Goal: Obtain resource: Obtain resource

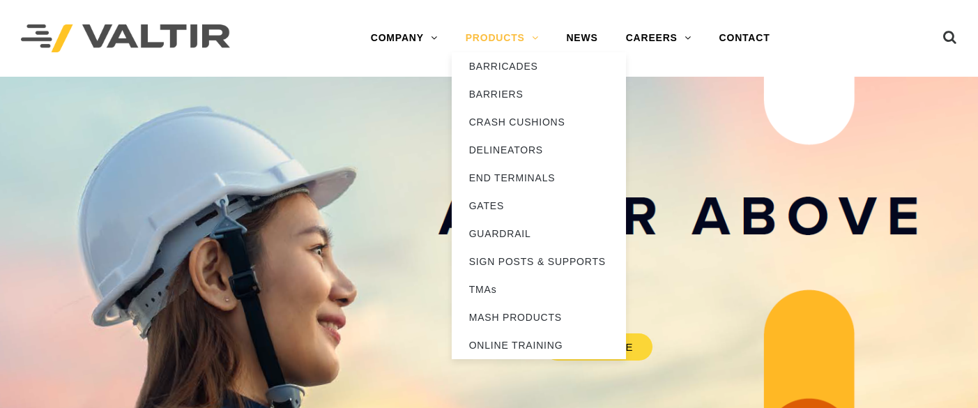
click at [533, 44] on link "PRODUCTS" at bounding box center [502, 38] width 101 height 28
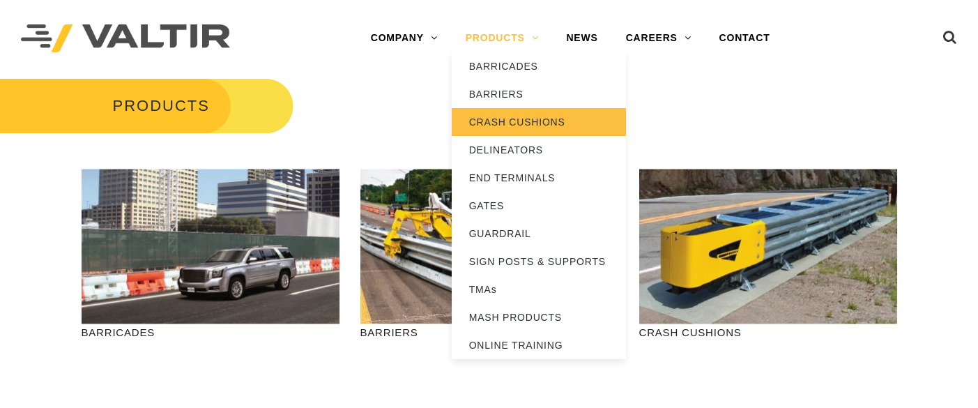
click at [528, 121] on link "CRASH CUSHIONS" at bounding box center [539, 122] width 174 height 28
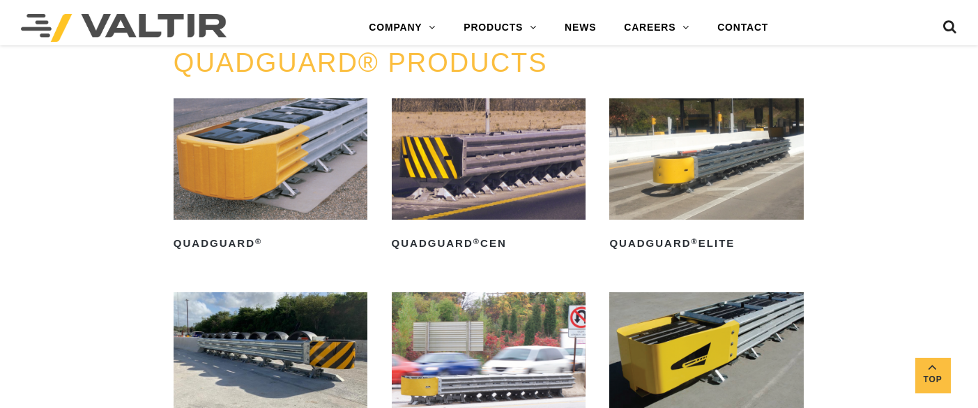
scroll to position [837, 0]
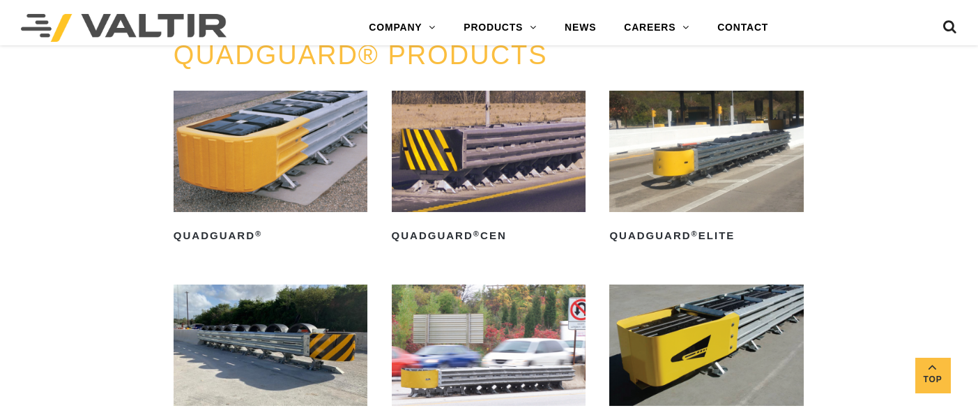
click at [289, 158] on img at bounding box center [271, 151] width 194 height 121
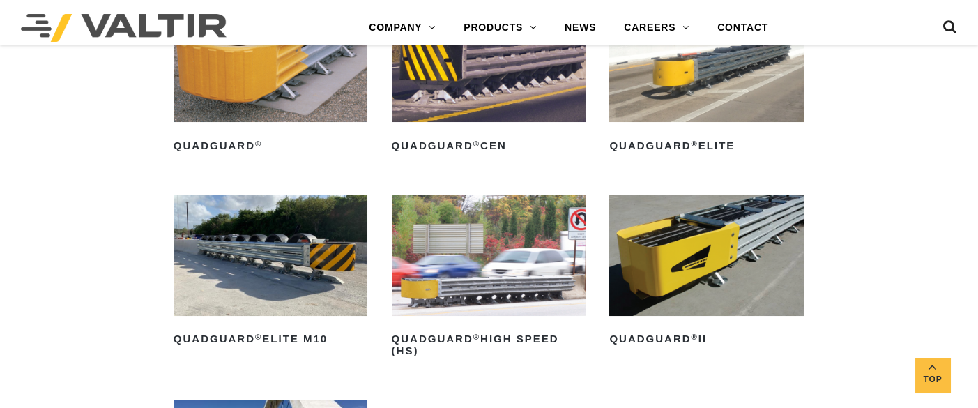
scroll to position [930, 0]
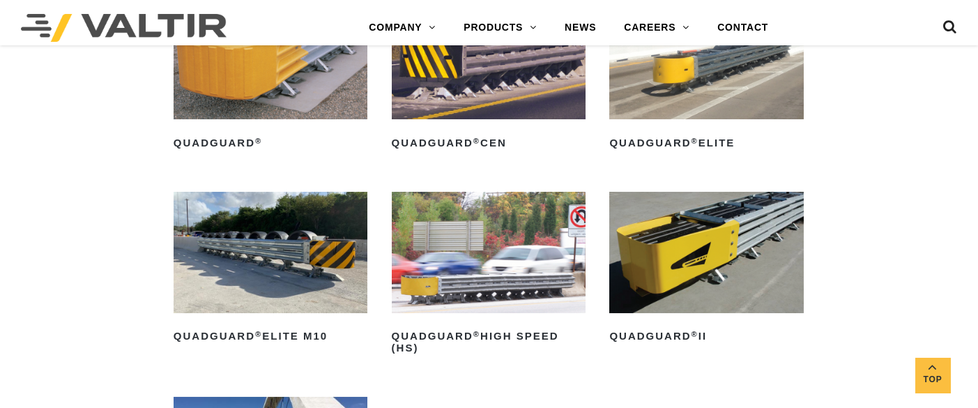
click at [693, 273] on img at bounding box center [706, 252] width 194 height 121
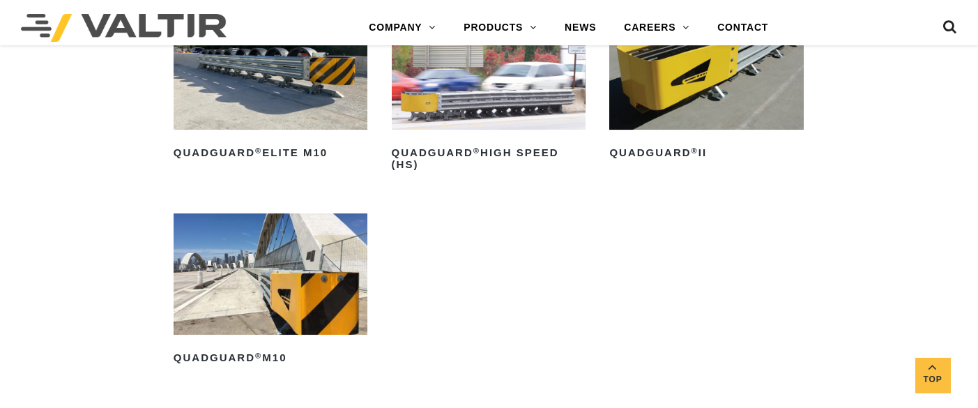
scroll to position [1116, 0]
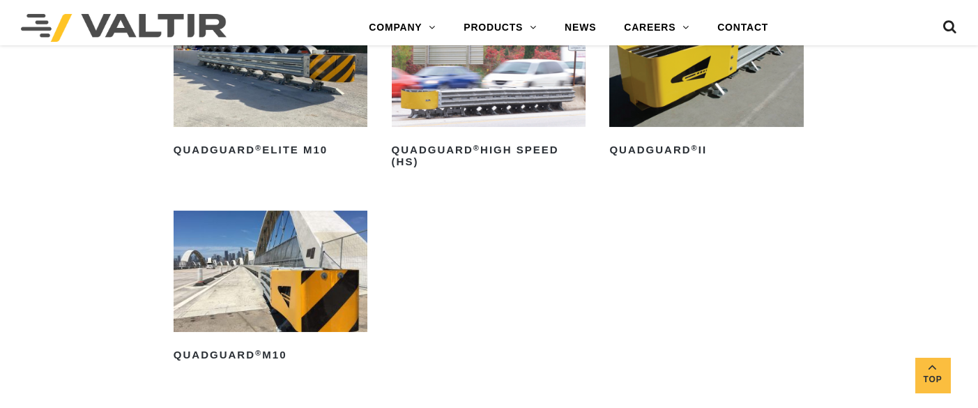
click at [298, 275] on img at bounding box center [271, 271] width 194 height 121
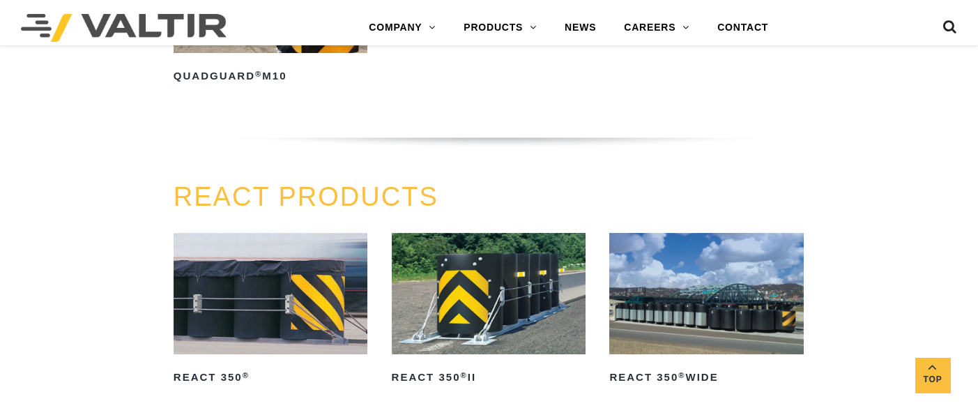
scroll to position [1487, 0]
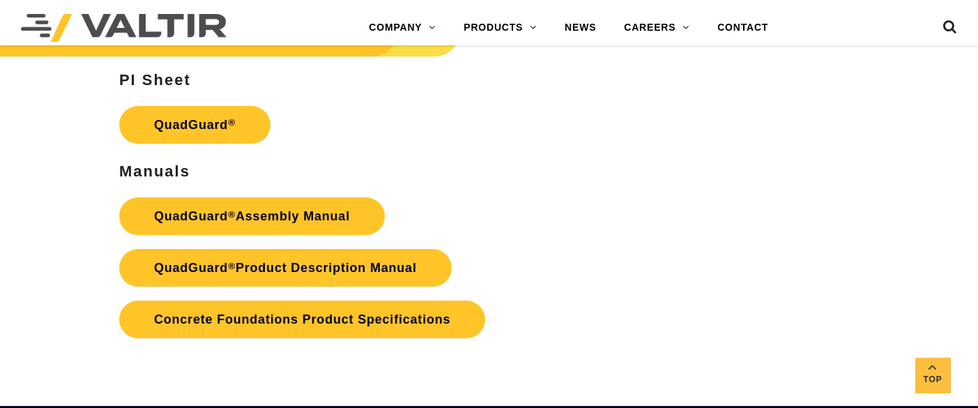
scroll to position [2696, 0]
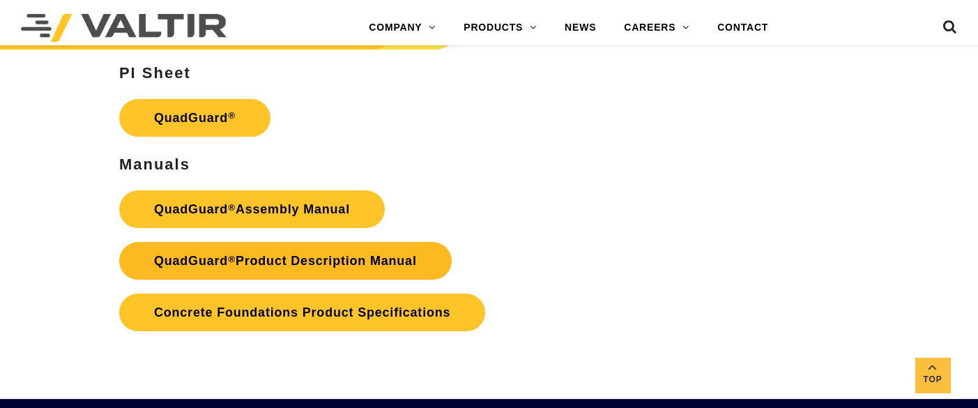
click at [302, 256] on link "QuadGuard ® Product Description Manual" at bounding box center [285, 261] width 333 height 38
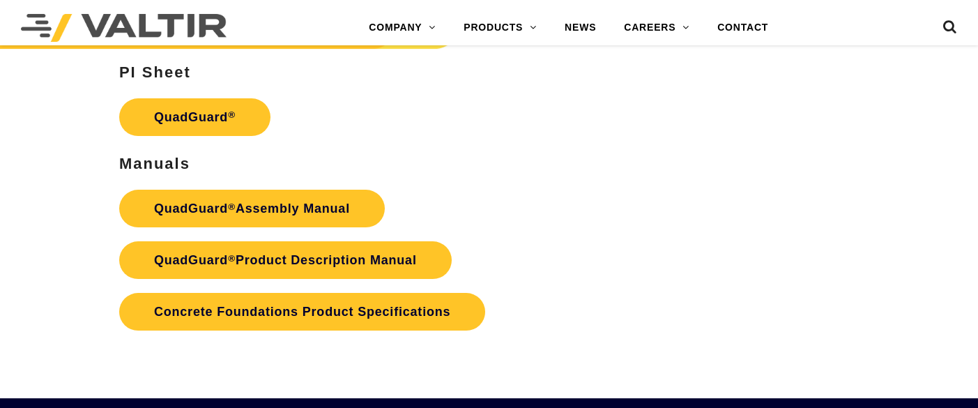
scroll to position [2696, 0]
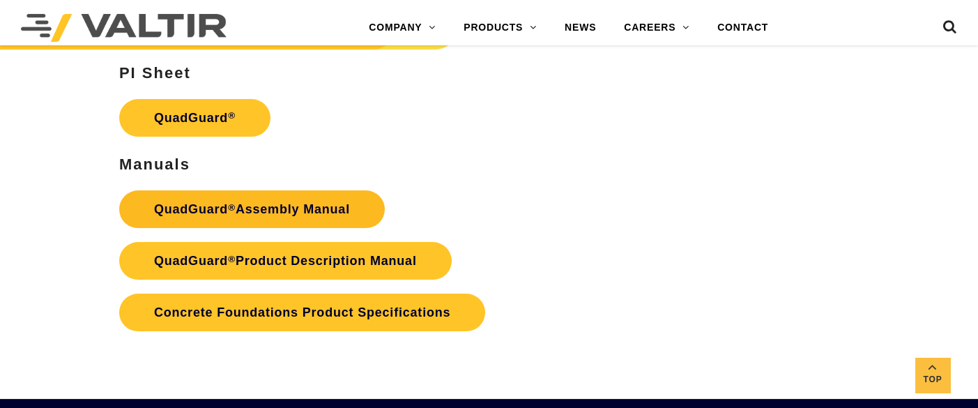
click at [328, 205] on link "QuadGuard ® Assembly Manual" at bounding box center [252, 209] width 266 height 38
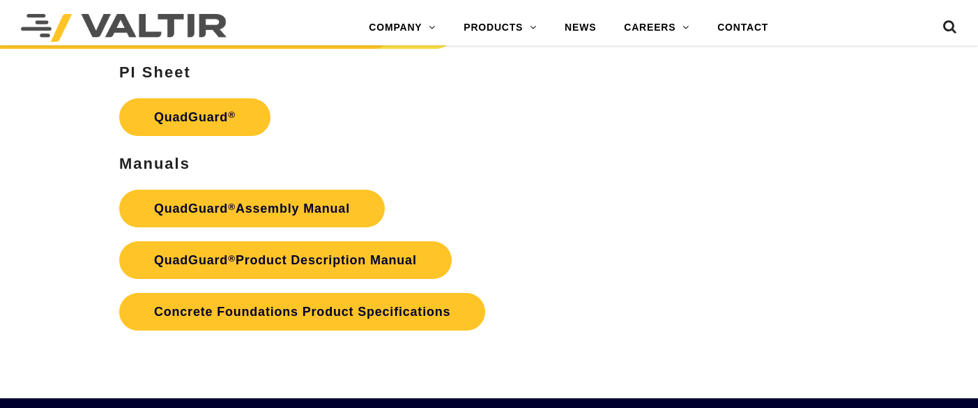
scroll to position [2696, 0]
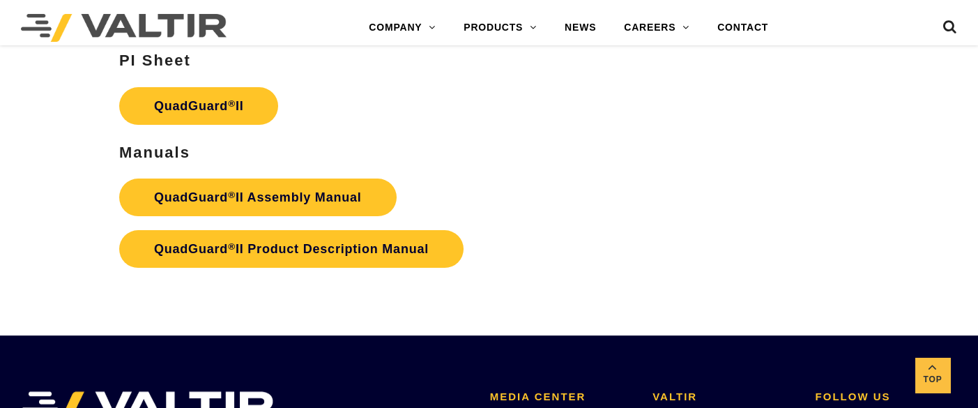
scroll to position [2975, 0]
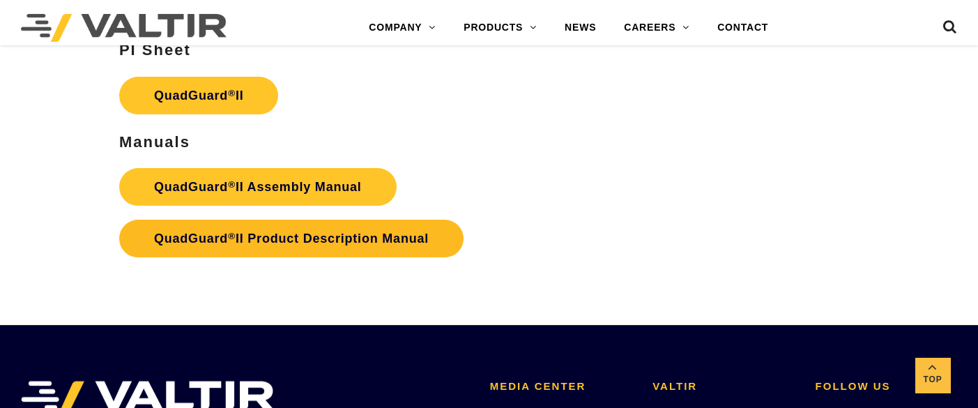
click at [279, 232] on strong "QuadGuard ® II Product Description Manual" at bounding box center [291, 239] width 275 height 14
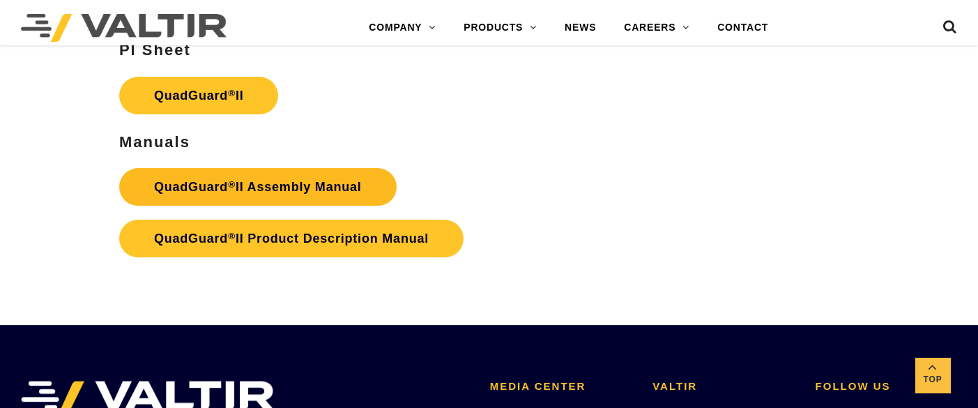
click at [282, 180] on strong "QuadGuard ® II Assembly Manual" at bounding box center [258, 187] width 208 height 14
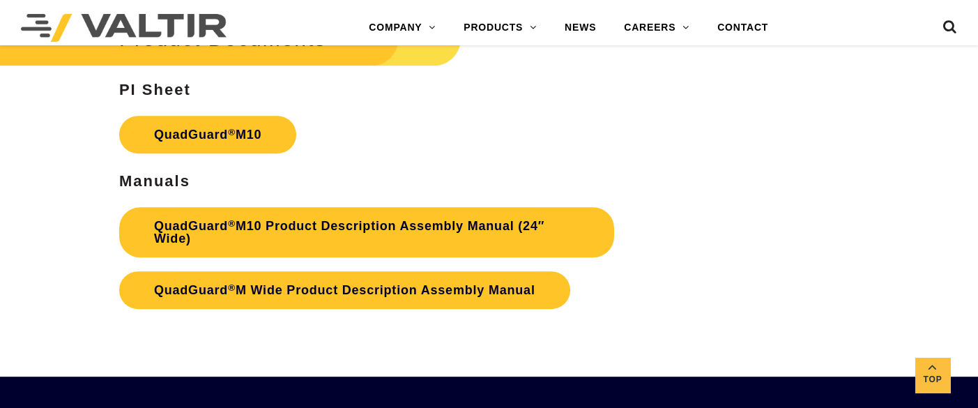
scroll to position [4277, 0]
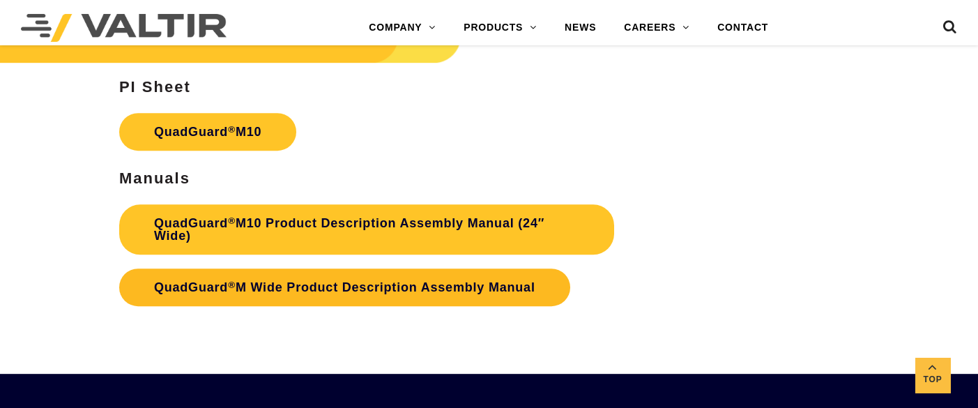
click at [387, 289] on link "QuadGuard ® M Wide Product Description Assembly Manual" at bounding box center [344, 287] width 451 height 38
